Goal: Transaction & Acquisition: Purchase product/service

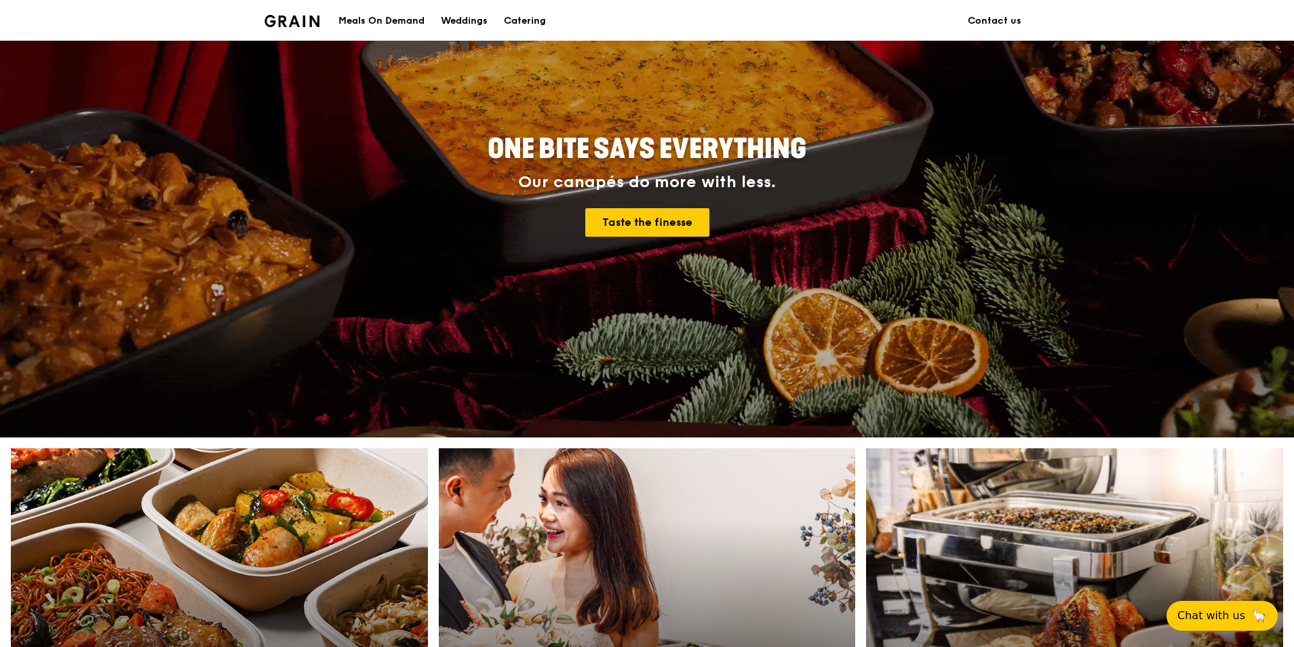
scroll to position [543, 0]
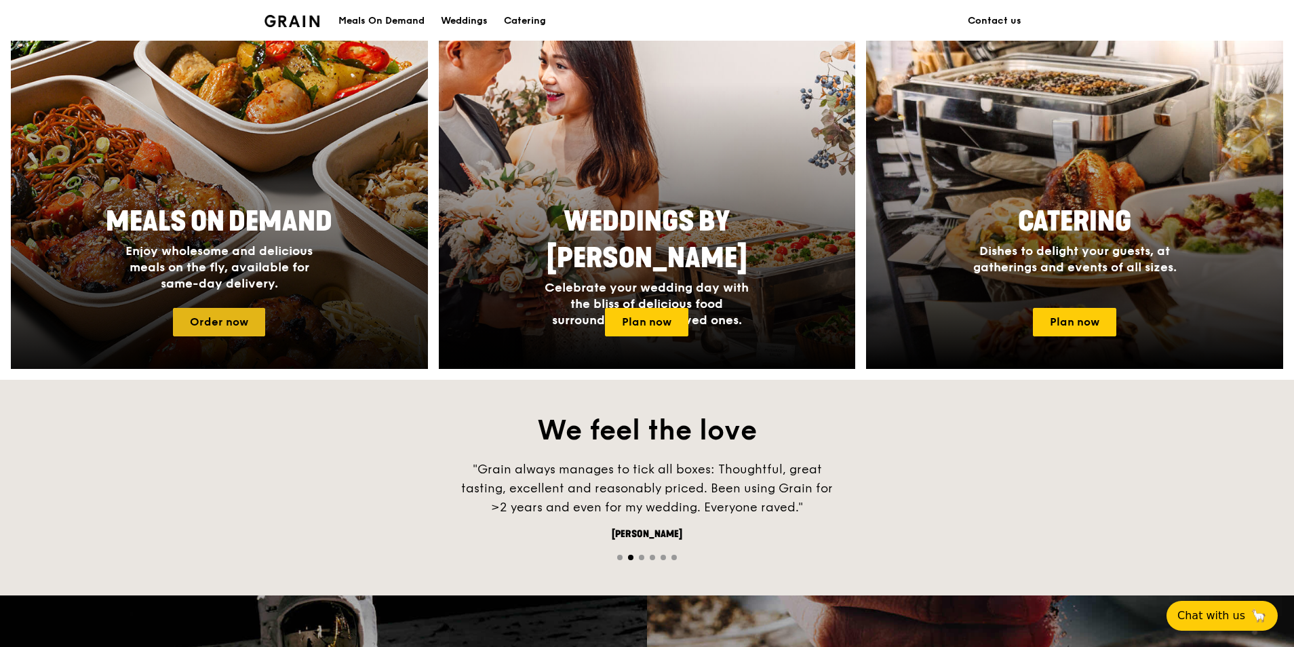
click at [239, 322] on link "Order now" at bounding box center [219, 322] width 92 height 28
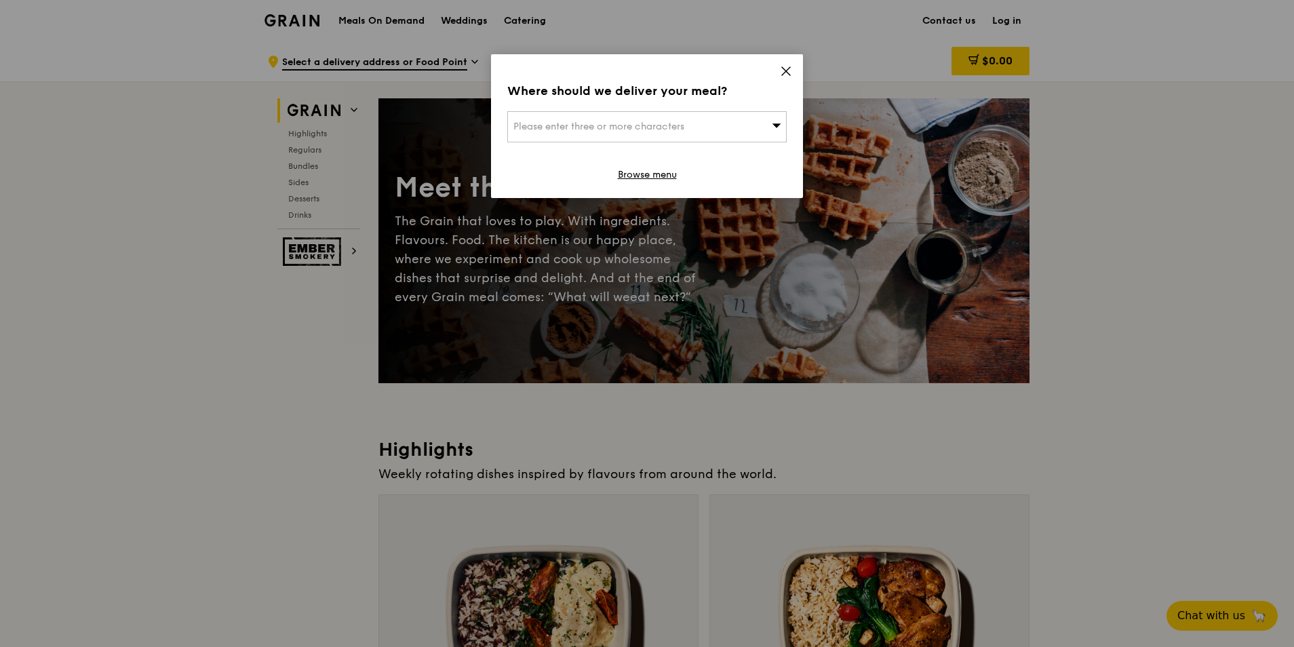
click at [787, 72] on icon at bounding box center [786, 71] width 8 height 8
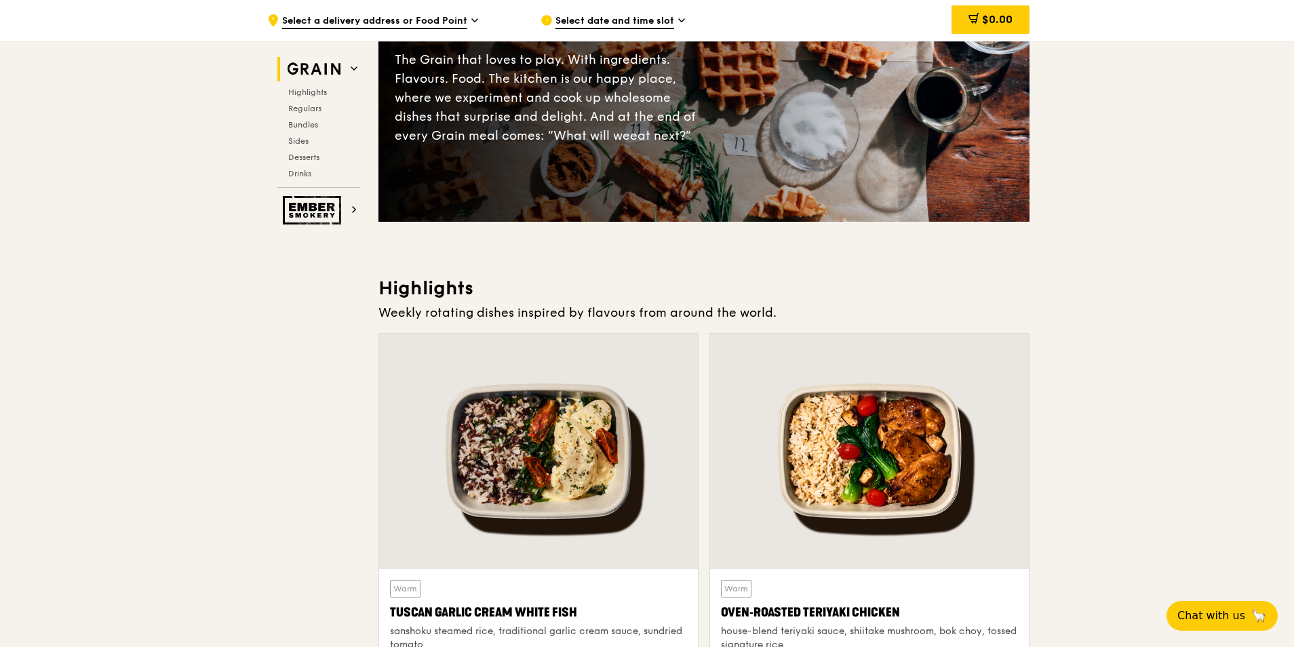
scroll to position [407, 0]
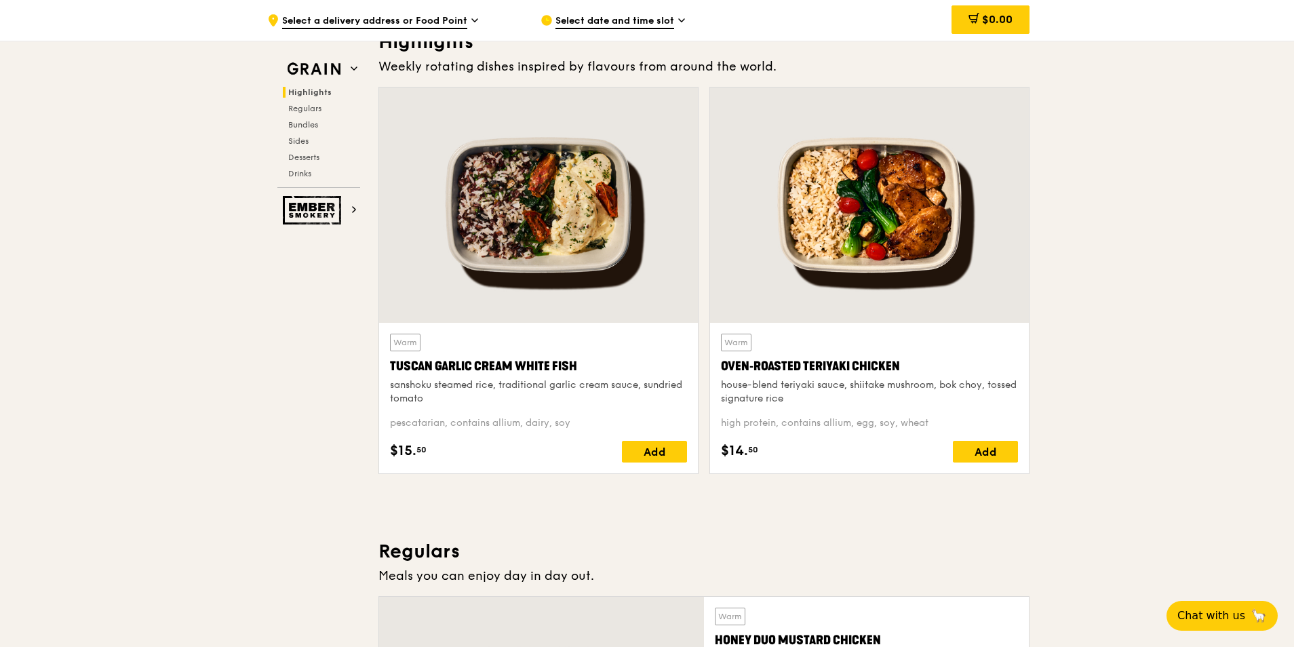
click at [564, 366] on div "Tuscan Garlic Cream White Fish" at bounding box center [538, 366] width 297 height 19
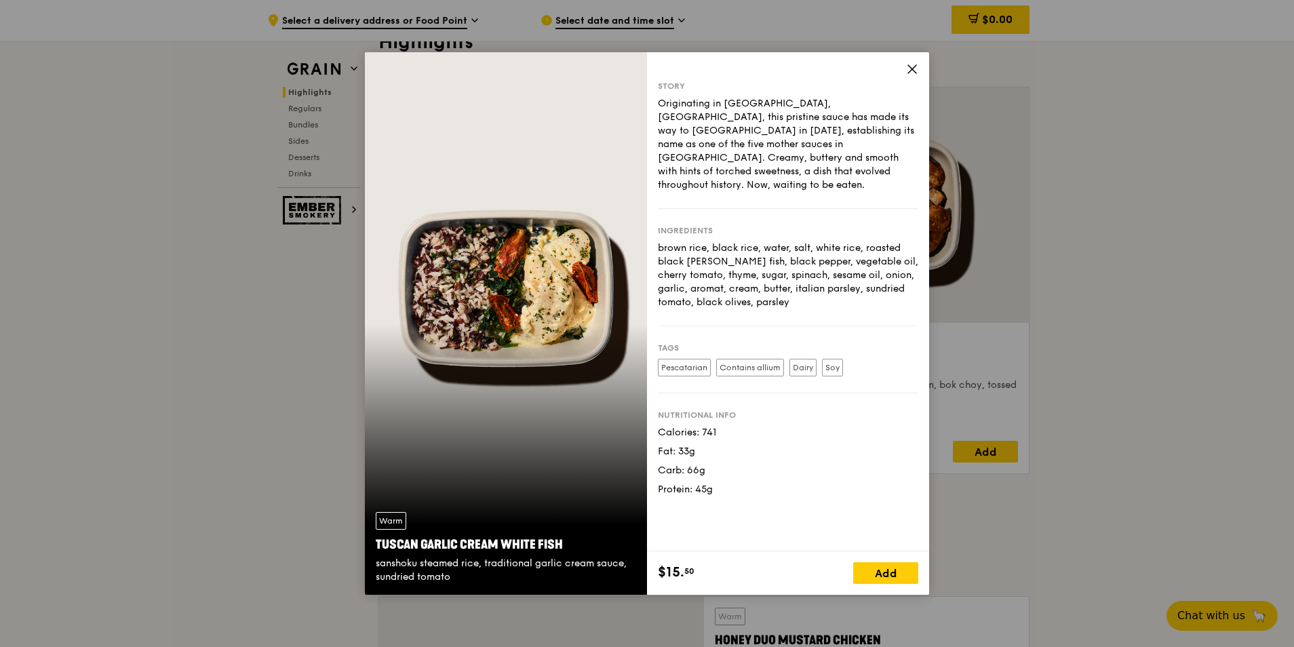
click at [559, 536] on div "Warm Tuscan Garlic Cream White Fish sanshoku steamed rice, traditional garlic c…" at bounding box center [506, 548] width 282 height 94
copy div "Tuscan Garlic Cream White Fish"
